Goal: Task Accomplishment & Management: Use online tool/utility

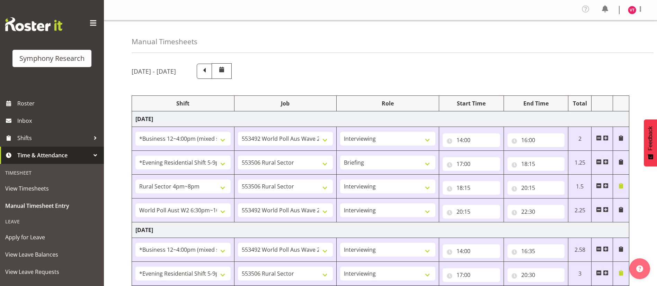
select select "81741"
select select "10499"
select select "47"
select select "48116"
select select "10587"
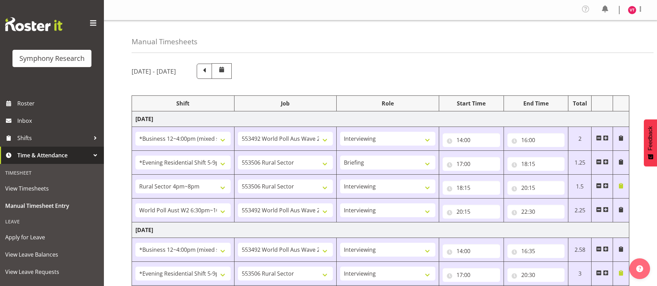
select select "81298"
select select "10587"
select select "47"
select select "56692"
select select "10499"
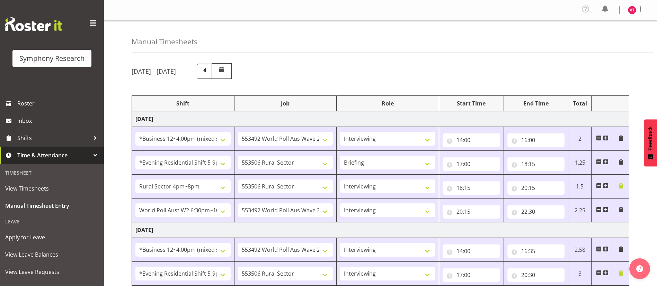
select select "47"
select select "81741"
select select "10499"
select select "47"
select select "48116"
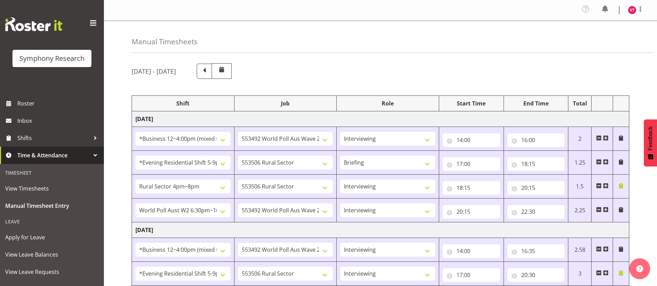
select select "10587"
select select "47"
select select "56692"
select select "10499"
select select "47"
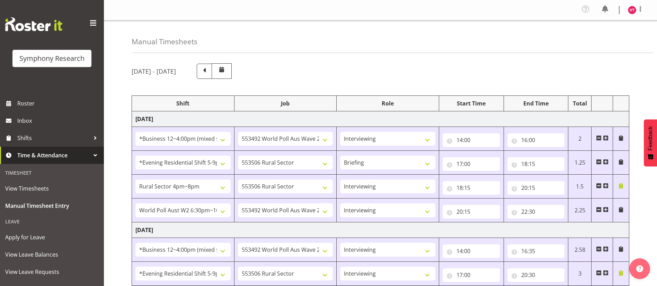
select select "81741"
select select "10499"
select select "47"
select select "48116"
select select "10587"
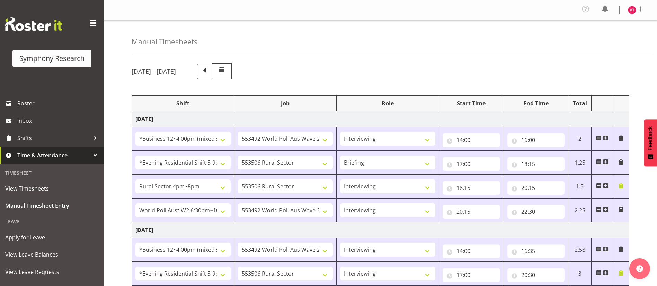
select select "47"
select select "81298"
select select "10587"
select select "81298"
select select "10587"
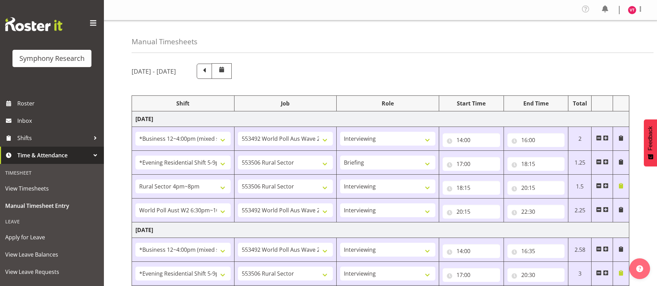
select select "47"
select select "56692"
select select "10499"
select select "47"
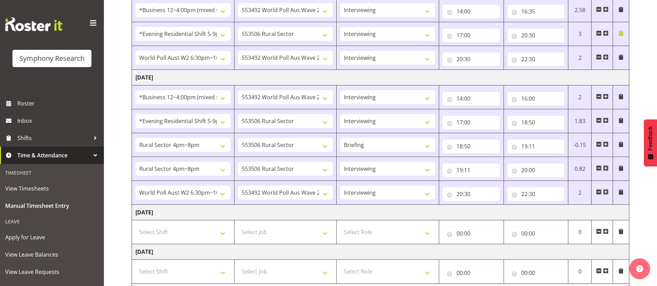
scroll to position [240, 0]
click at [543, 194] on input "22:30" at bounding box center [535, 194] width 57 height 14
click at [572, 212] on select "00 01 02 03 04 05 06 07 08 09 10 11 12 13 14 15 16 17 18 19 20 21 22 23 24 25 2…" at bounding box center [573, 212] width 16 height 14
select select "42"
click at [565, 205] on select "00 01 02 03 04 05 06 07 08 09 10 11 12 13 14 15 16 17 18 19 20 21 22 23 24 25 2…" at bounding box center [573, 212] width 16 height 14
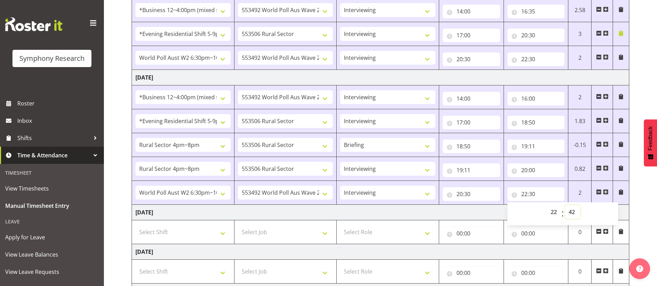
type input "22:42"
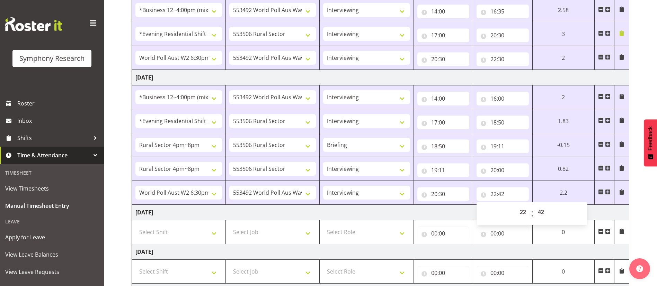
click at [447, 214] on td "[DATE]" at bounding box center [380, 213] width 497 height 16
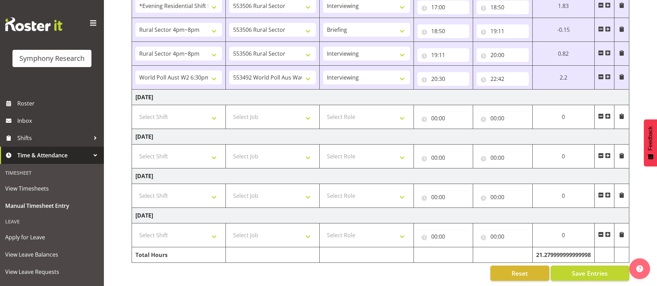
scroll to position [363, 0]
click at [507, 72] on input "22:42" at bounding box center [503, 79] width 52 height 14
click at [547, 90] on select "00 01 02 03 04 05 06 07 08 09 10 11 12 13 14 15 16 17 18 19 20 21 22 23 24 25 2…" at bounding box center [542, 97] width 16 height 14
select select "45"
click at [550, 90] on select "00 01 02 03 04 05 06 07 08 09 10 11 12 13 14 15 16 17 18 19 20 21 22 23 24 25 2…" at bounding box center [542, 97] width 16 height 14
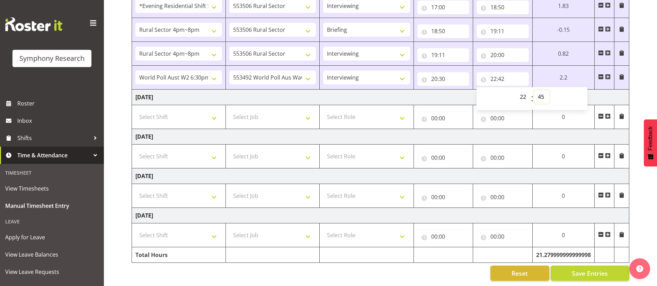
type input "22:45"
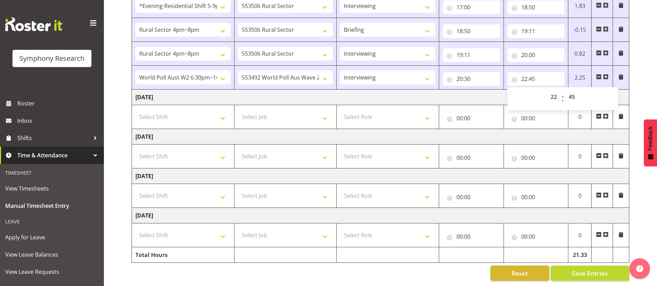
click at [491, 90] on td "[DATE]" at bounding box center [380, 98] width 497 height 16
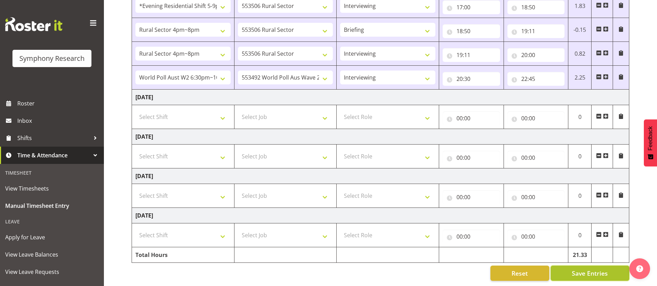
click at [592, 269] on span "Save Entries" at bounding box center [590, 273] width 36 height 9
click at [545, 90] on td "[DATE]" at bounding box center [380, 98] width 497 height 16
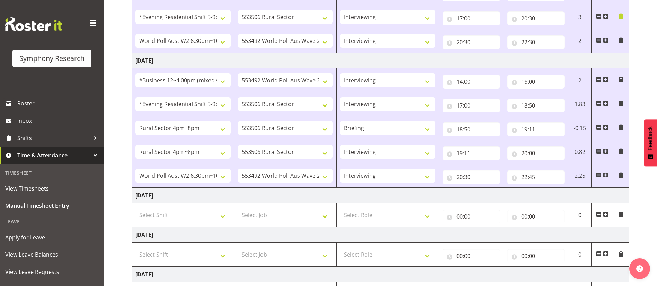
scroll to position [256, 0]
click at [646, 200] on div "[DATE] - [DATE] Shift Job Role Start Time End Time Total [DATE] !!Weekend Resid…" at bounding box center [394, 94] width 525 height 584
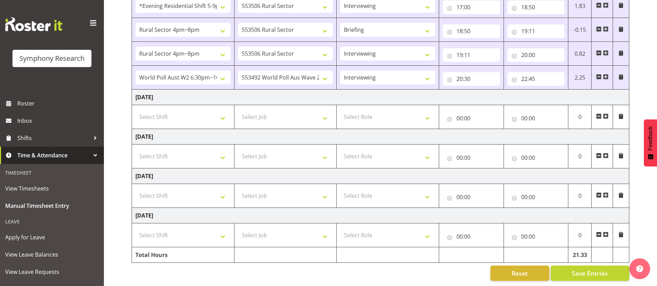
scroll to position [363, 0]
